Goal: Task Accomplishment & Management: Manage account settings

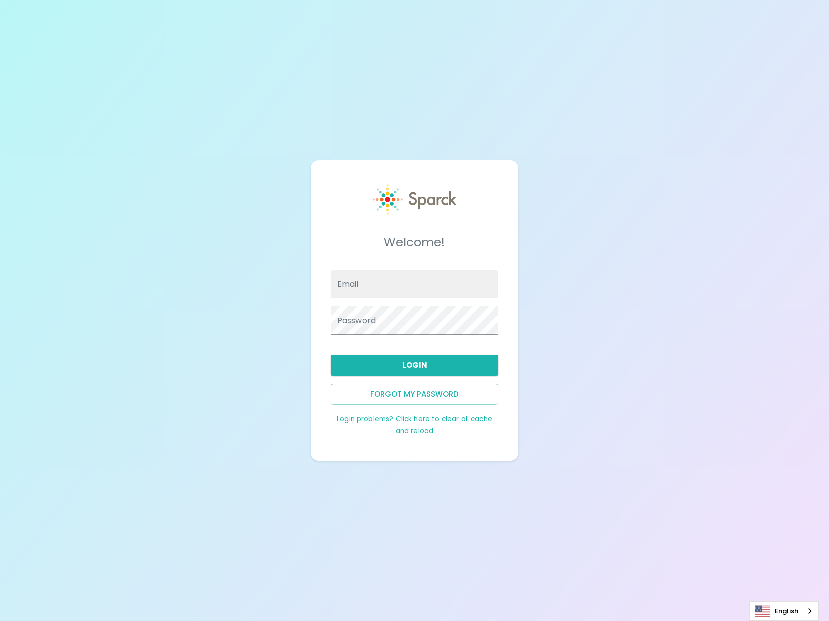
click at [395, 293] on input "Email" at bounding box center [414, 284] width 167 height 28
type input "[EMAIL_ADDRESS][DOMAIN_NAME]"
click at [384, 371] on button "Login" at bounding box center [414, 364] width 167 height 21
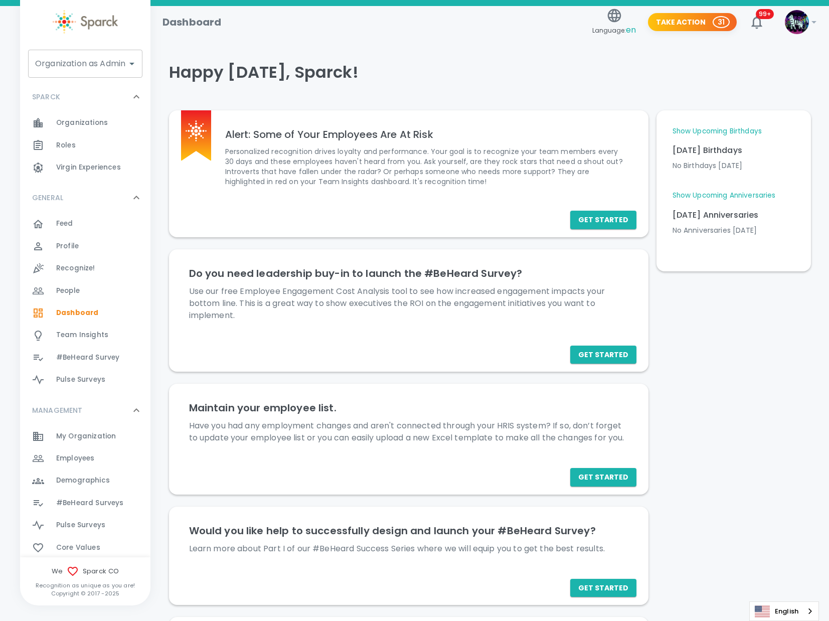
click at [77, 64] on input "Organization as Admin" at bounding box center [78, 63] width 90 height 19
click at [70, 91] on li "Yellowtail • 1025" at bounding box center [85, 91] width 114 height 18
type input "Yellowtail • 1025"
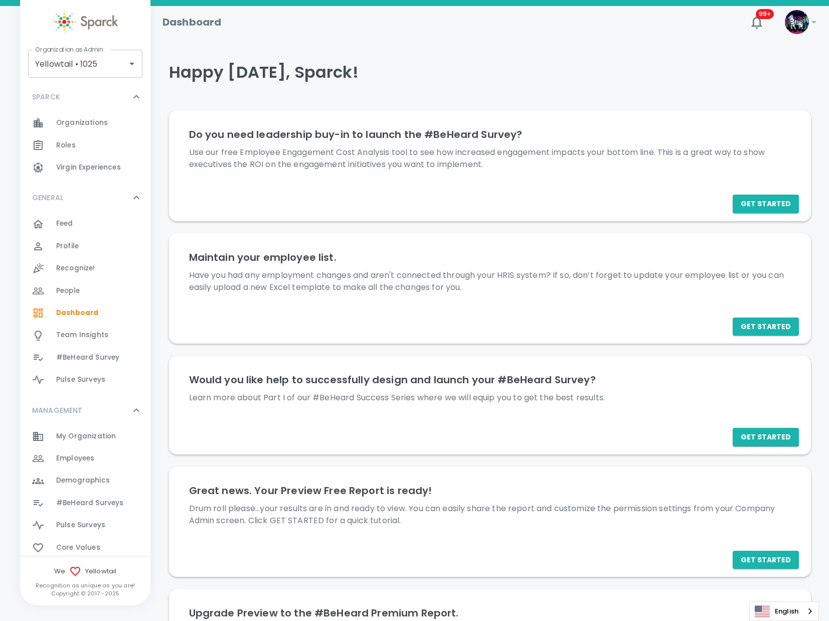
click at [100, 122] on span "Organizations" at bounding box center [82, 123] width 52 height 10
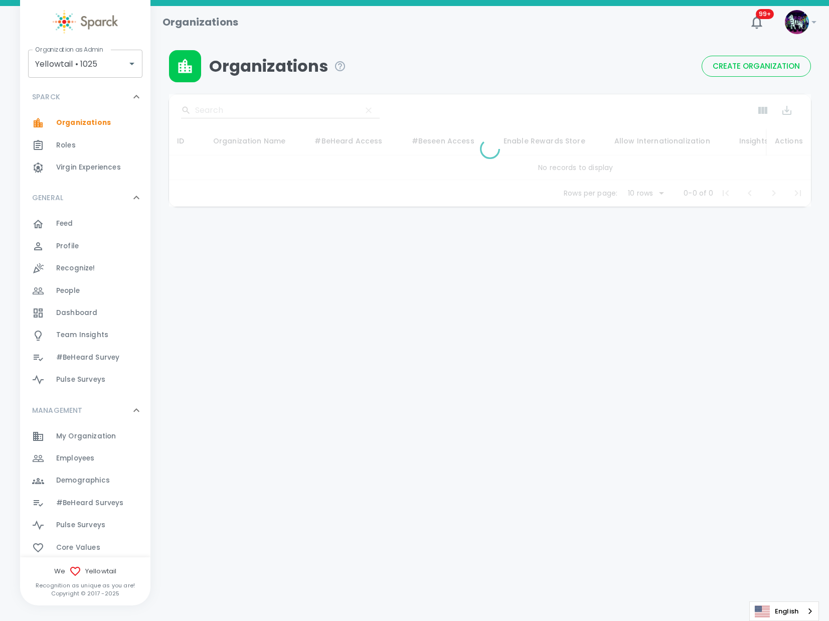
click at [242, 109] on div at bounding box center [490, 150] width 642 height 112
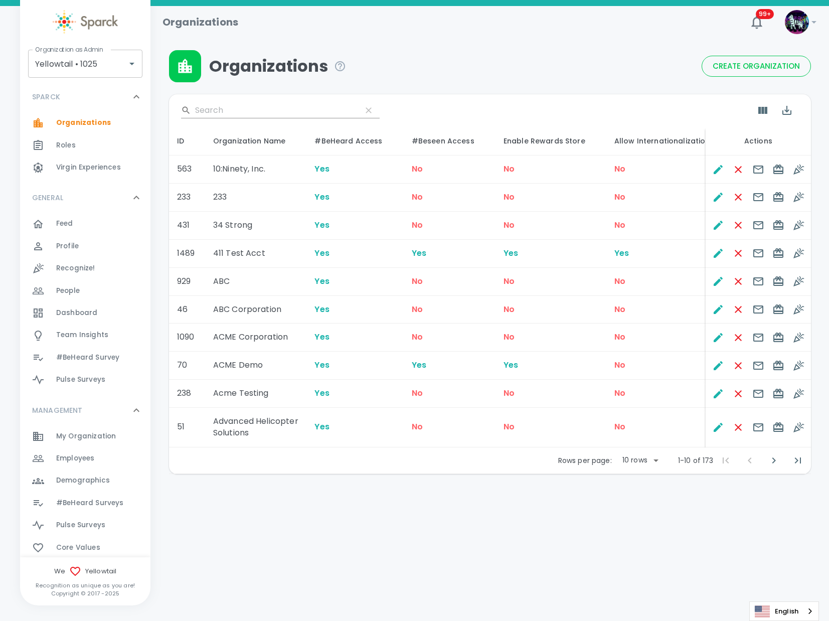
click at [241, 112] on input "Search" at bounding box center [274, 110] width 158 height 16
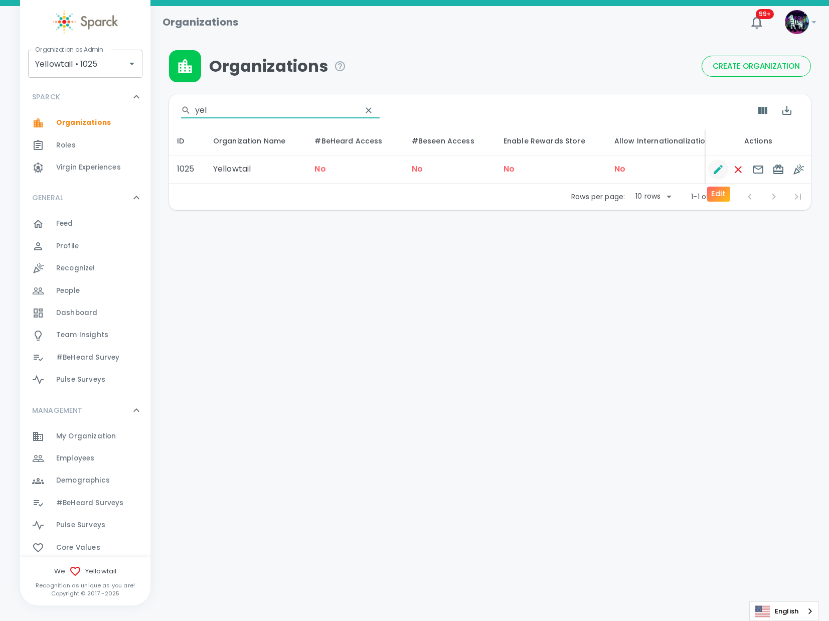
type input "yel"
click at [719, 172] on icon "Edit" at bounding box center [718, 169] width 12 height 12
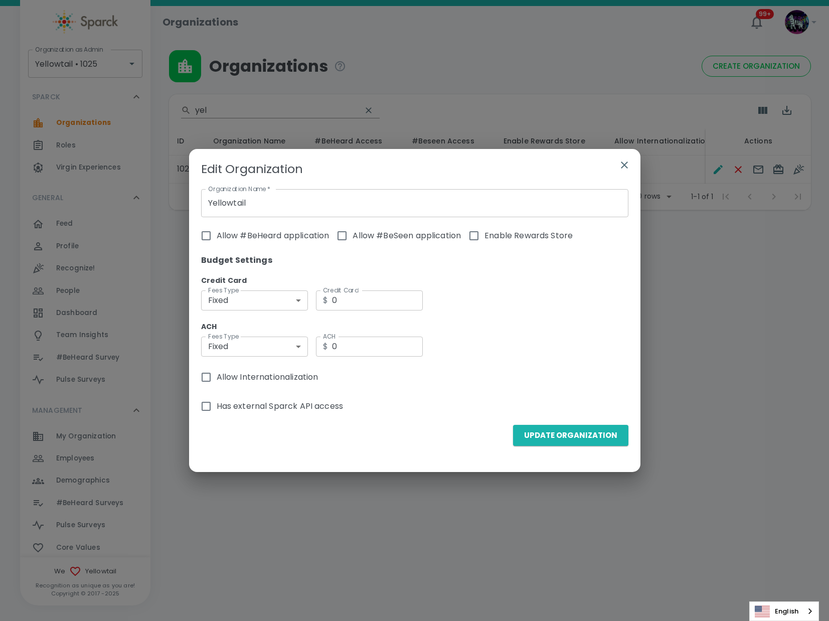
click at [216, 238] on label "Allow #BeHeard application" at bounding box center [263, 235] width 134 height 21
click at [210, 239] on input "Allow #BeHeard application" at bounding box center [206, 235] width 21 height 21
checkbox input "true"
click at [534, 439] on button "Update Organization" at bounding box center [570, 435] width 115 height 21
